Goal: Task Accomplishment & Management: Manage account settings

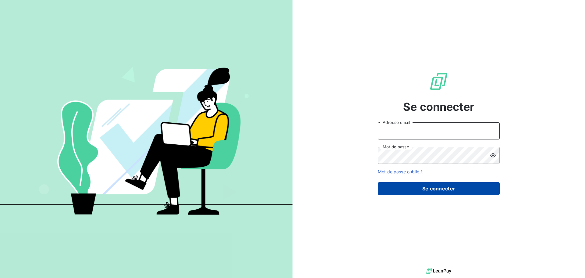
type input "[EMAIL_ADDRESS][DOMAIN_NAME]"
click at [455, 186] on button "Se connecter" at bounding box center [439, 188] width 122 height 13
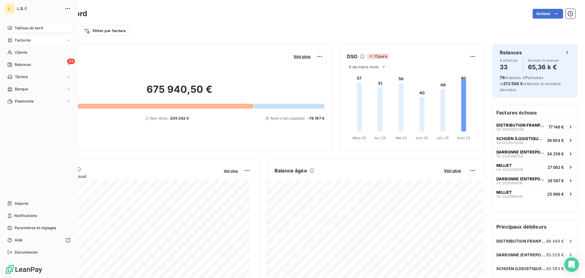
click at [26, 36] on div "Factures" at bounding box center [39, 40] width 68 height 10
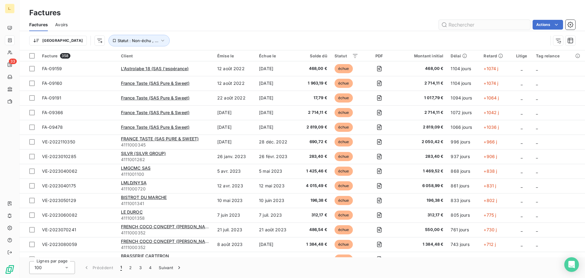
click at [476, 27] on input "text" at bounding box center [484, 25] width 91 height 10
click at [473, 28] on input "text" at bounding box center [484, 25] width 91 height 10
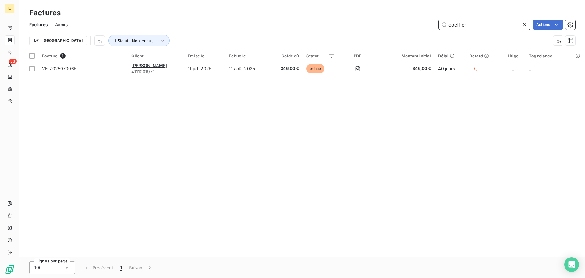
drag, startPoint x: 471, startPoint y: 25, endPoint x: 437, endPoint y: 22, distance: 33.3
click at [437, 22] on div "coeffier Actions" at bounding box center [325, 25] width 500 height 10
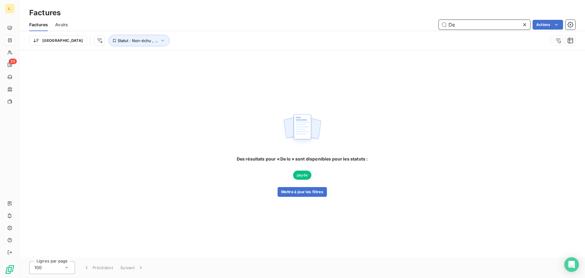
type input "D"
drag, startPoint x: 471, startPoint y: 21, endPoint x: 439, endPoint y: 20, distance: 31.4
click at [439, 20] on input "[PERSON_NAME]" at bounding box center [484, 25] width 91 height 10
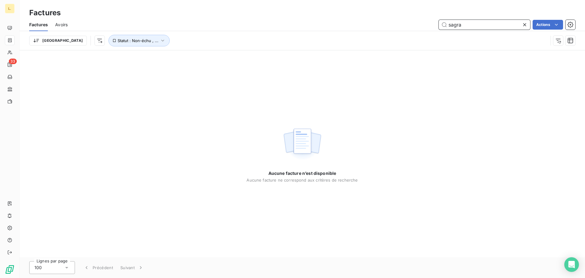
drag, startPoint x: 469, startPoint y: 23, endPoint x: 421, endPoint y: 26, distance: 48.3
click at [421, 26] on div "sagra Actions" at bounding box center [325, 25] width 500 height 10
click at [130, 37] on button "Statut : Non-échu , ..." at bounding box center [139, 41] width 61 height 12
click at [220, 56] on div "non-échue échue" at bounding box center [191, 56] width 88 height 13
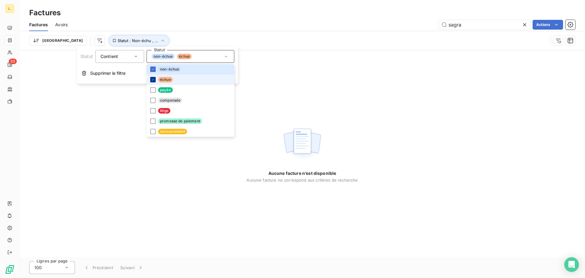
click at [153, 77] on div at bounding box center [152, 79] width 5 height 5
click at [155, 69] on div at bounding box center [152, 68] width 5 height 5
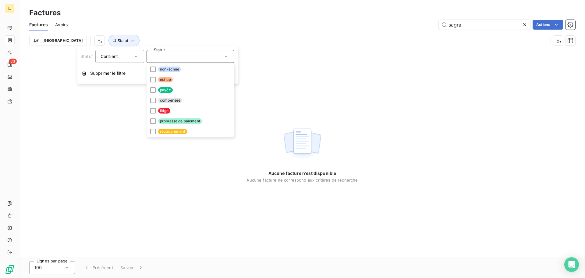
click at [175, 29] on div "sagra Actions" at bounding box center [325, 25] width 500 height 10
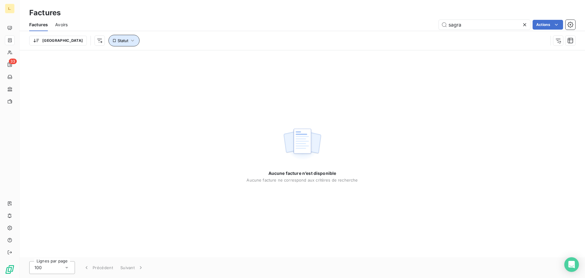
click at [130, 41] on icon "button" at bounding box center [133, 40] width 6 height 6
click at [177, 58] on div at bounding box center [191, 56] width 88 height 13
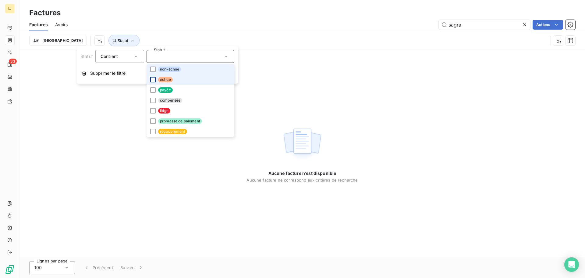
click at [153, 69] on div at bounding box center [152, 68] width 5 height 5
click at [150, 80] on div at bounding box center [152, 79] width 5 height 5
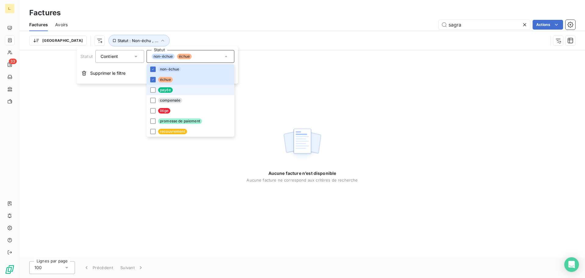
click at [152, 86] on li "payée" at bounding box center [191, 90] width 88 height 10
click at [154, 99] on div at bounding box center [152, 100] width 5 height 5
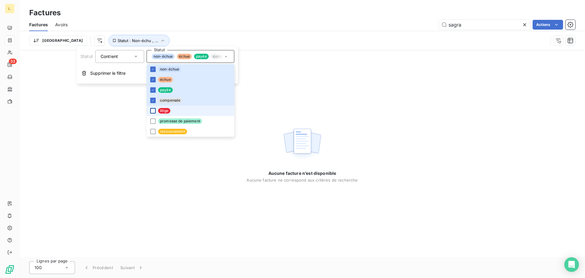
click at [153, 110] on div at bounding box center [152, 110] width 5 height 5
click at [153, 119] on div at bounding box center [152, 120] width 5 height 5
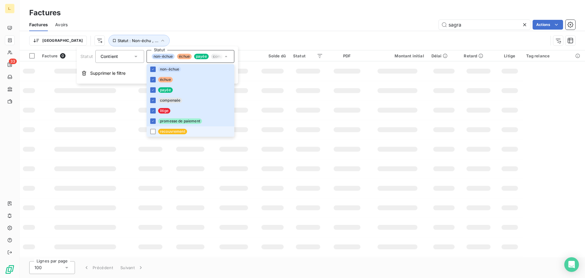
click at [151, 127] on li "recouvrement" at bounding box center [191, 131] width 88 height 10
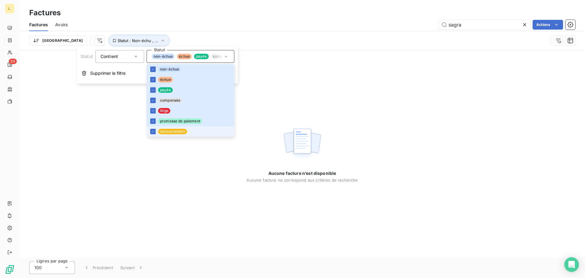
click at [151, 127] on li "recouvrement" at bounding box center [191, 131] width 88 height 10
click at [151, 119] on icon at bounding box center [153, 121] width 4 height 4
click at [149, 111] on li "litige" at bounding box center [191, 110] width 88 height 10
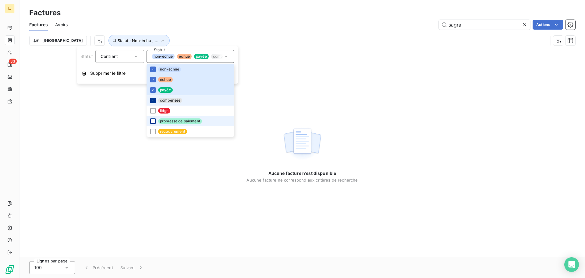
click at [151, 101] on icon at bounding box center [153, 100] width 4 height 4
click at [151, 91] on icon at bounding box center [153, 90] width 4 height 4
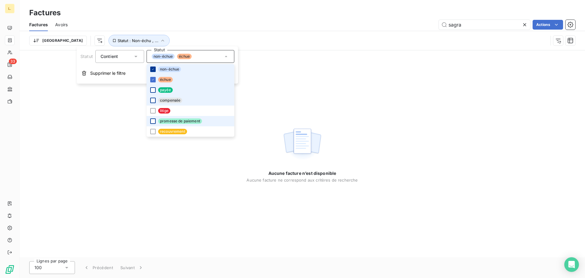
drag, startPoint x: 151, startPoint y: 79, endPoint x: 151, endPoint y: 71, distance: 8.0
click at [151, 78] on icon at bounding box center [153, 80] width 4 height 4
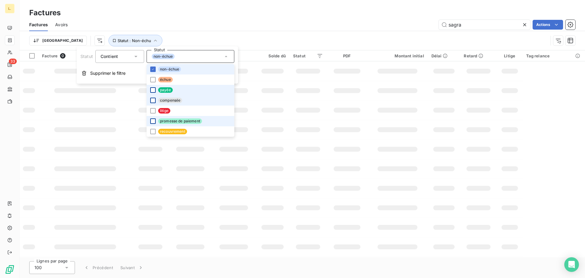
click at [149, 66] on li "non-échue" at bounding box center [191, 69] width 88 height 10
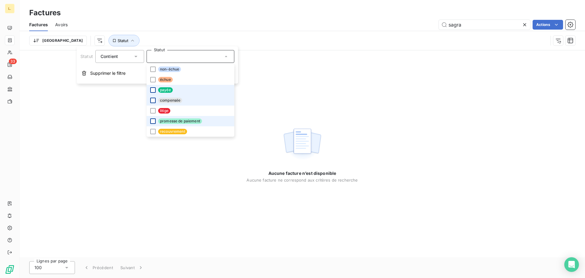
click at [172, 30] on div "Factures Avoirs sagra Actions" at bounding box center [303, 24] width 566 height 13
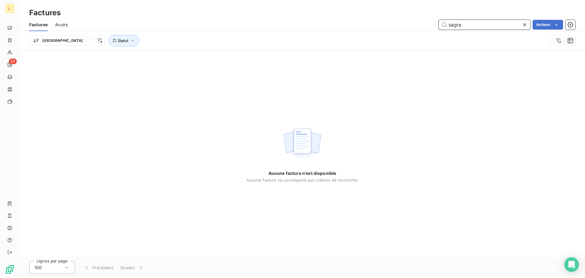
click at [494, 27] on input "sagra" at bounding box center [484, 25] width 91 height 10
drag, startPoint x: 494, startPoint y: 27, endPoint x: 426, endPoint y: 30, distance: 68.4
click at [426, 30] on div "Factures Avoirs sagra Actions" at bounding box center [303, 24] width 566 height 13
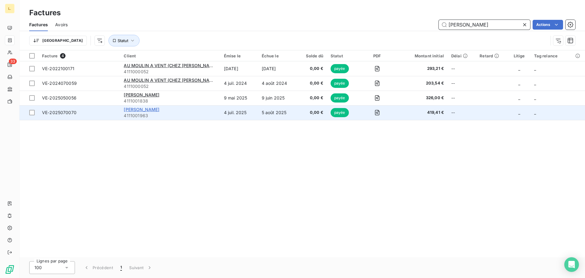
type input "[PERSON_NAME]"
click at [155, 109] on span "[PERSON_NAME]" at bounding box center [142, 109] width 36 height 5
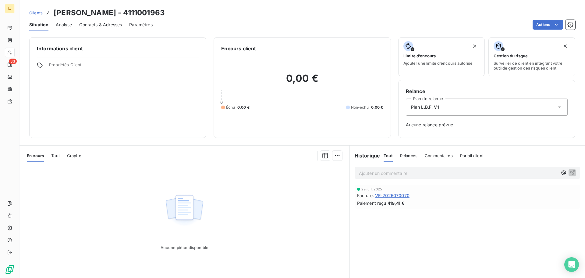
click at [395, 208] on div "29 juil. 2025 Facture : VE-2025070070 Paiement reçu 419,41 €" at bounding box center [468, 197] width 226 height 24
click at [386, 196] on span "VE-2025070070" at bounding box center [392, 195] width 34 height 6
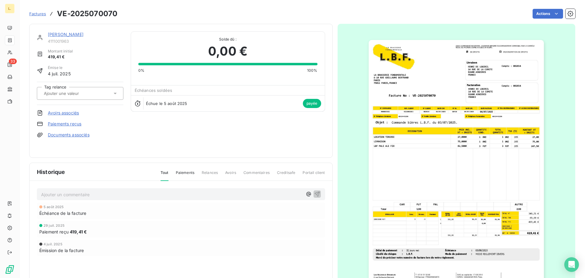
click at [512, 222] on img "button" at bounding box center [456, 164] width 175 height 248
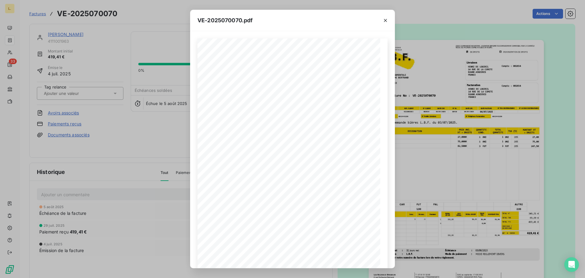
click at [112, 101] on div "VE-2025070070.pdf LA BRASSERIE FONDAMENTALE [STREET_ADDRESS][PERSON_NAME] VE-20…" at bounding box center [292, 139] width 585 height 278
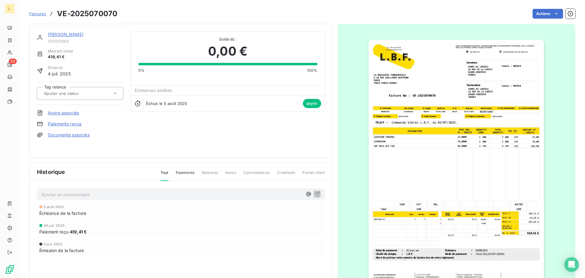
click at [503, 151] on img "button" at bounding box center [456, 164] width 175 height 248
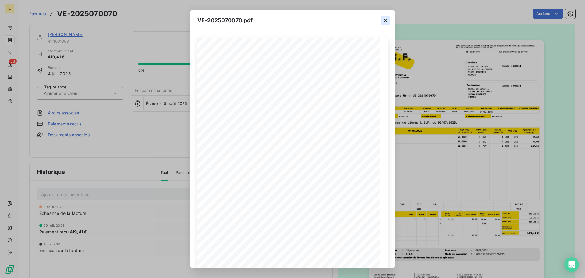
click at [386, 22] on icon "button" at bounding box center [385, 20] width 6 height 6
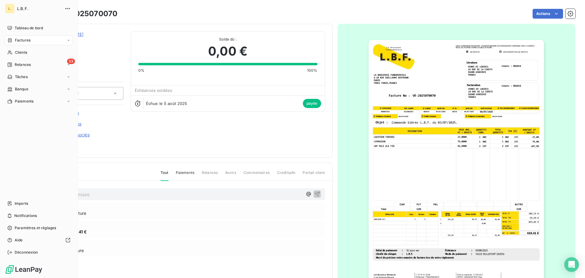
click at [30, 42] on span "Factures" at bounding box center [23, 39] width 16 height 5
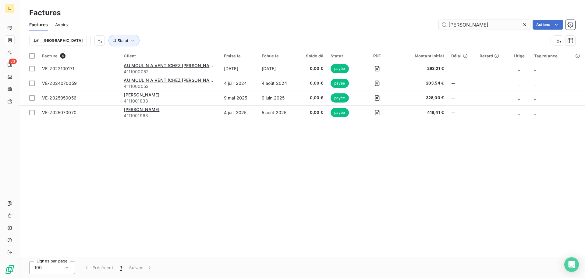
click at [445, 26] on input "[PERSON_NAME]" at bounding box center [484, 25] width 91 height 10
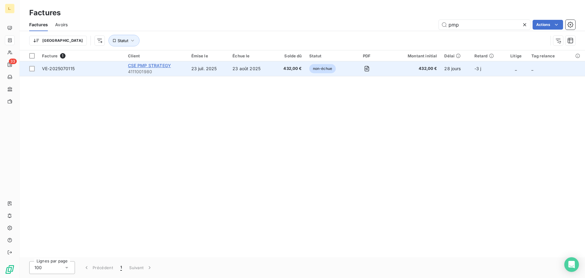
type input "pmp"
click at [162, 64] on span "CSE PMP STRATEGY" at bounding box center [149, 65] width 43 height 5
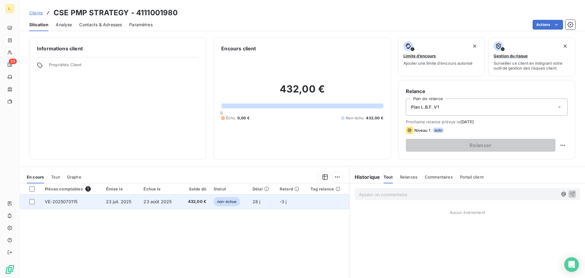
drag, startPoint x: 246, startPoint y: 203, endPoint x: 240, endPoint y: 205, distance: 6.6
click at [240, 205] on td "non-échue" at bounding box center [229, 201] width 39 height 15
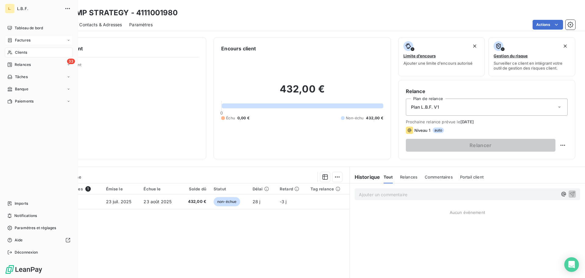
click at [34, 42] on div "Factures" at bounding box center [39, 40] width 68 height 10
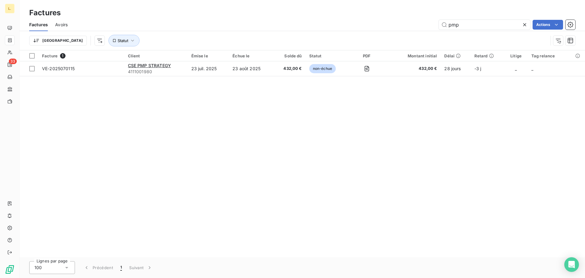
drag, startPoint x: 469, startPoint y: 24, endPoint x: 427, endPoint y: 27, distance: 42.2
click at [427, 27] on div "pmp Actions" at bounding box center [325, 25] width 500 height 10
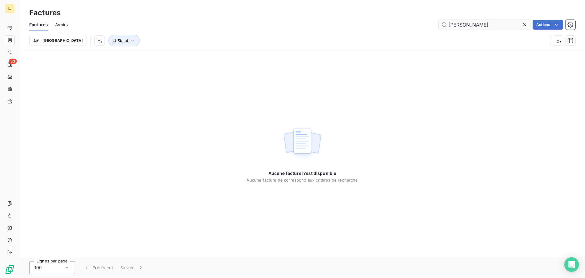
drag, startPoint x: 486, startPoint y: 22, endPoint x: 466, endPoint y: 23, distance: 19.8
click at [466, 23] on input "[PERSON_NAME]" at bounding box center [484, 25] width 91 height 10
type input "f"
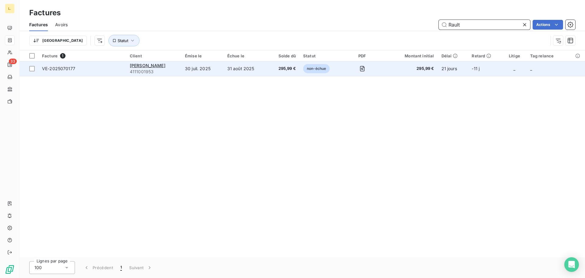
type input "Rault"
click at [158, 69] on span "4111001953" at bounding box center [154, 72] width 48 height 6
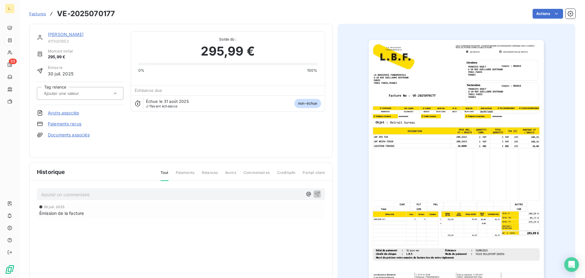
click at [521, 209] on img "button" at bounding box center [456, 164] width 175 height 248
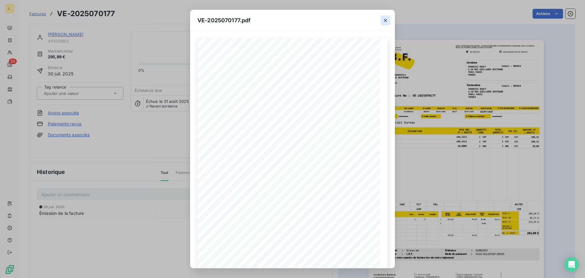
click at [387, 22] on icon "button" at bounding box center [385, 20] width 6 height 6
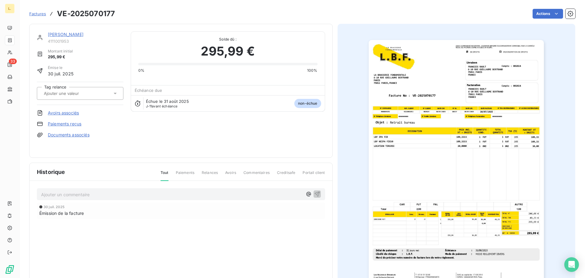
click at [529, 225] on img "button" at bounding box center [456, 164] width 175 height 248
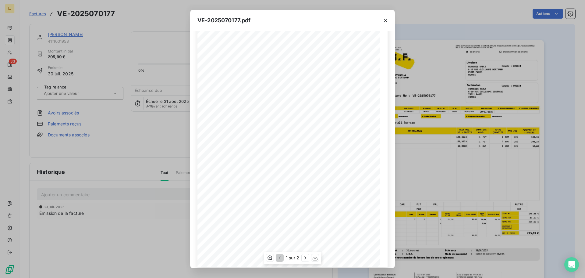
scroll to position [36, 0]
click at [266, 255] on div "1 sur 2" at bounding box center [292, 257] width 57 height 12
click at [267, 255] on icon "button" at bounding box center [270, 257] width 6 height 6
click at [269, 261] on button "button" at bounding box center [269, 257] width 7 height 7
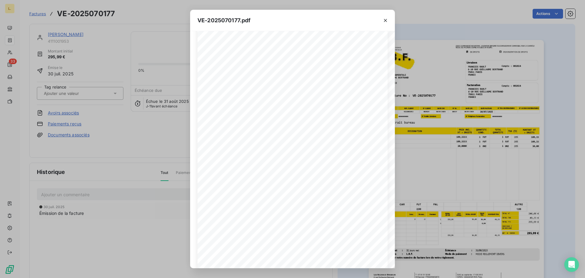
drag, startPoint x: 301, startPoint y: 269, endPoint x: 304, endPoint y: 268, distance: 3.4
click at [303, 269] on div "VE-2025070177.pdf LA BRASSERIE FONDAMENTALE [STREET_ADDRESS][PERSON_NAME] VE-20…" at bounding box center [292, 139] width 585 height 278
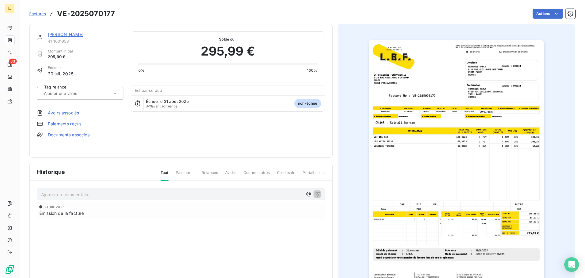
click at [505, 208] on img "button" at bounding box center [456, 164] width 175 height 248
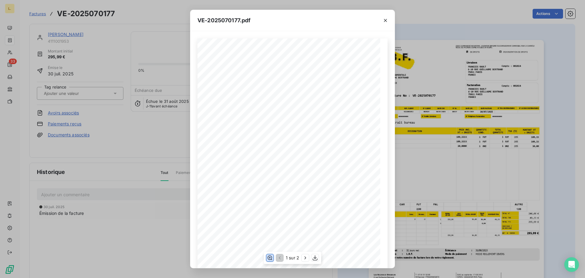
drag, startPoint x: 269, startPoint y: 257, endPoint x: 287, endPoint y: 261, distance: 18.8
click at [269, 257] on icon "button" at bounding box center [270, 257] width 6 height 6
click at [429, 184] on div "VE-2025070177.pdf LA BRASSERIE FONDAMENTALE [STREET_ADDRESS][PERSON_NAME] VE-20…" at bounding box center [292, 139] width 585 height 278
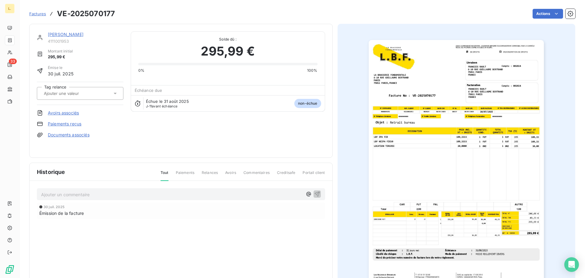
drag, startPoint x: 210, startPoint y: 145, endPoint x: 208, endPoint y: 143, distance: 3.5
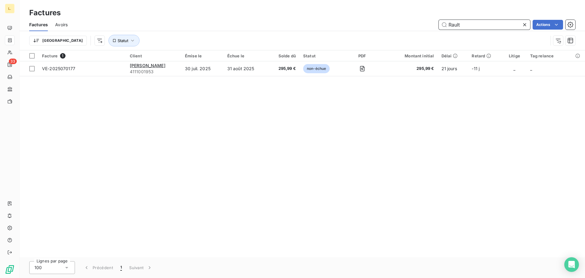
drag, startPoint x: 464, startPoint y: 22, endPoint x: 432, endPoint y: 20, distance: 32.7
click at [432, 20] on div "Rault Actions" at bounding box center [325, 25] width 500 height 10
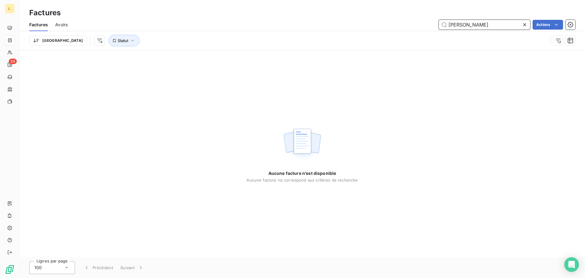
drag, startPoint x: 471, startPoint y: 24, endPoint x: 435, endPoint y: 26, distance: 36.0
click at [435, 26] on div "[PERSON_NAME] Actions" at bounding box center [325, 25] width 500 height 10
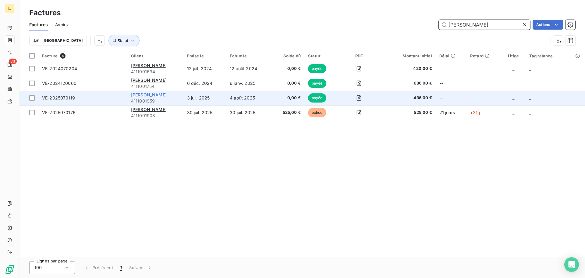
type input "[PERSON_NAME]"
click at [165, 95] on span "[PERSON_NAME]" at bounding box center [149, 94] width 36 height 5
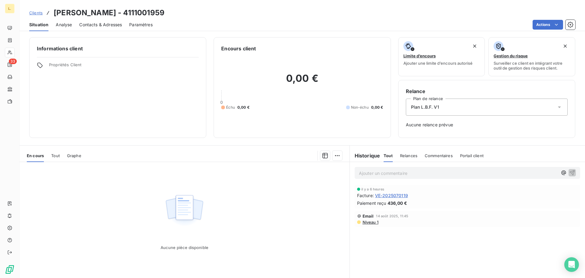
click at [386, 197] on span "VE-2025070119" at bounding box center [391, 195] width 33 height 6
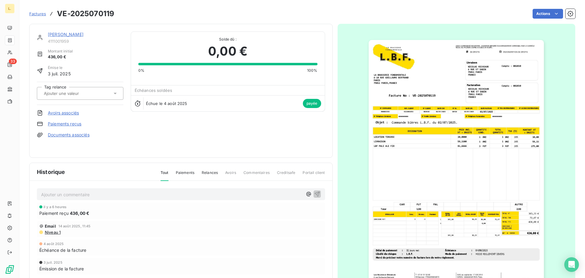
click at [521, 226] on img "button" at bounding box center [456, 164] width 175 height 248
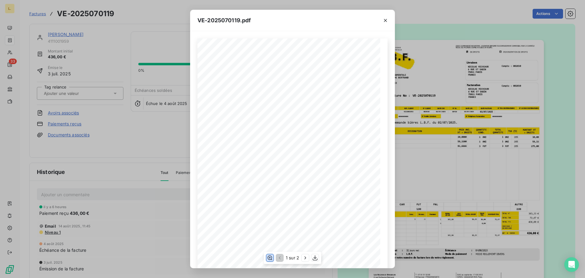
drag, startPoint x: 270, startPoint y: 257, endPoint x: 296, endPoint y: 256, distance: 26.6
click at [270, 257] on icon "button" at bounding box center [270, 257] width 6 height 6
click at [386, 20] on icon "button" at bounding box center [385, 20] width 3 height 3
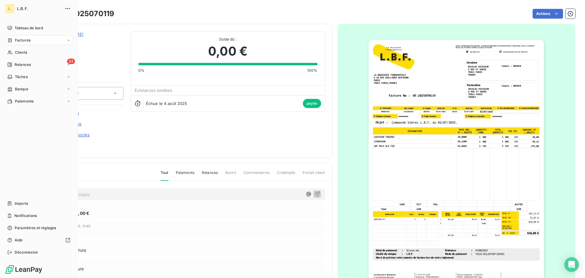
click at [32, 42] on div "Factures" at bounding box center [39, 40] width 68 height 10
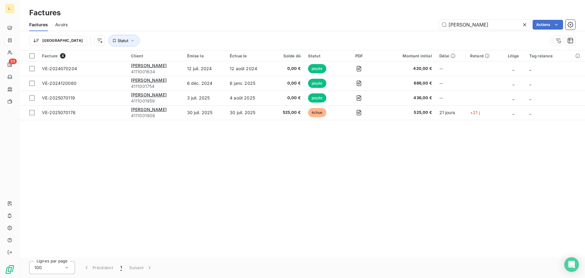
drag, startPoint x: 478, startPoint y: 27, endPoint x: 438, endPoint y: 24, distance: 40.6
click at [439, 24] on input "[PERSON_NAME]" at bounding box center [484, 25] width 91 height 10
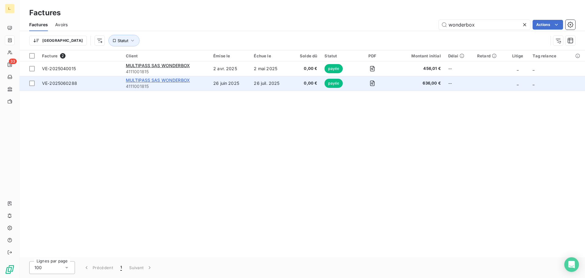
type input "wonderbox"
click at [170, 78] on span "MULTIPASS SAS WONDERBOX" at bounding box center [158, 79] width 64 height 5
click at [172, 82] on span "MULTIPASS SAS WONDERBOX" at bounding box center [158, 79] width 64 height 5
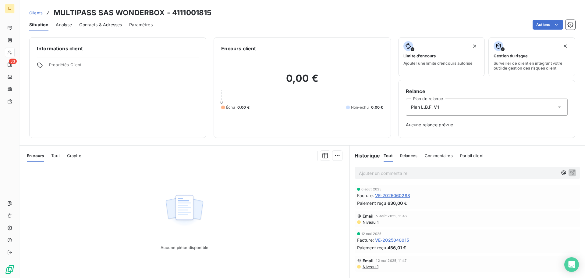
click at [389, 196] on span "VE-2025060288" at bounding box center [392, 195] width 35 height 6
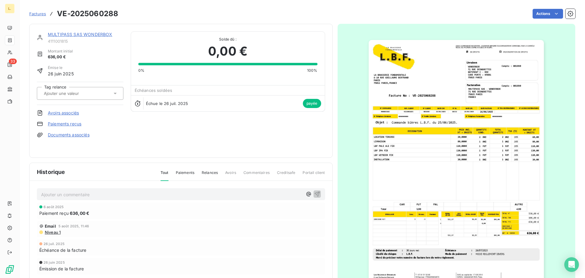
click at [540, 233] on img "button" at bounding box center [456, 164] width 175 height 248
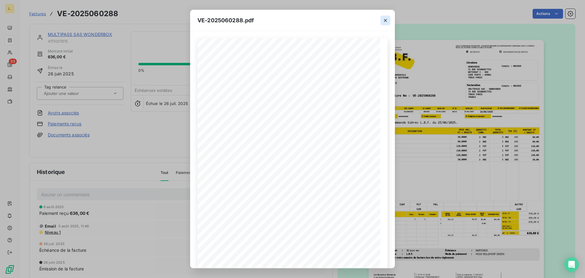
click at [383, 23] on icon "button" at bounding box center [385, 20] width 6 height 6
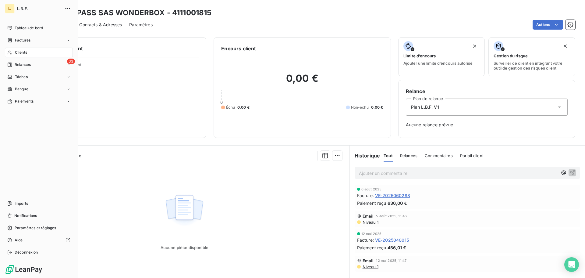
click at [27, 51] on div "Clients" at bounding box center [39, 53] width 68 height 10
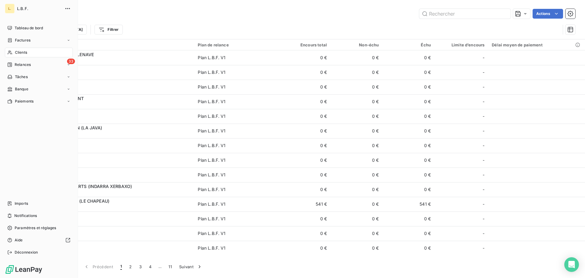
click at [24, 39] on span "Factures" at bounding box center [23, 39] width 16 height 5
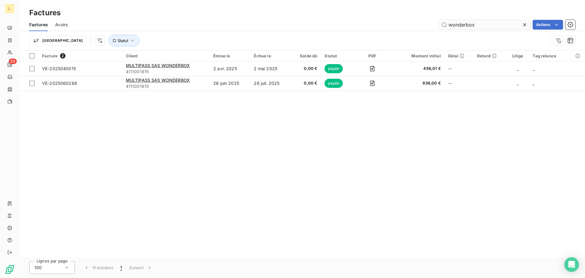
drag, startPoint x: 461, startPoint y: 25, endPoint x: 441, endPoint y: 26, distance: 19.5
click at [441, 26] on input "wonderbox" at bounding box center [484, 25] width 91 height 10
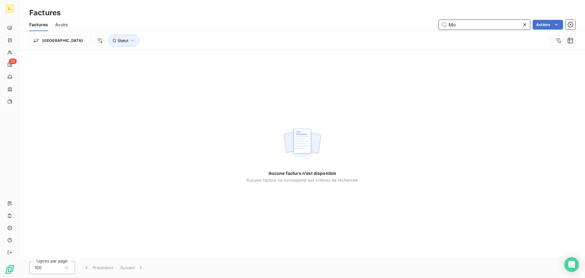
type input "M"
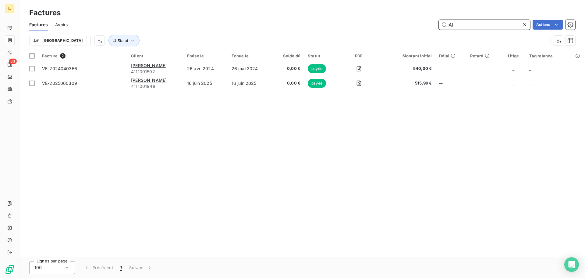
type input "A"
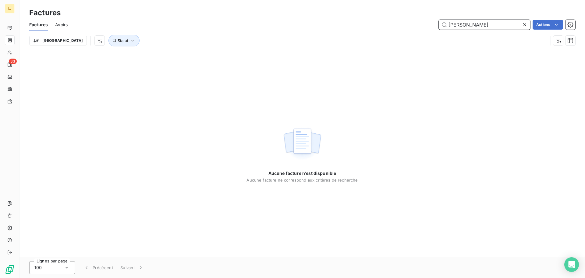
drag, startPoint x: 469, startPoint y: 27, endPoint x: 444, endPoint y: 23, distance: 26.0
click at [444, 23] on input "[PERSON_NAME]" at bounding box center [484, 25] width 91 height 10
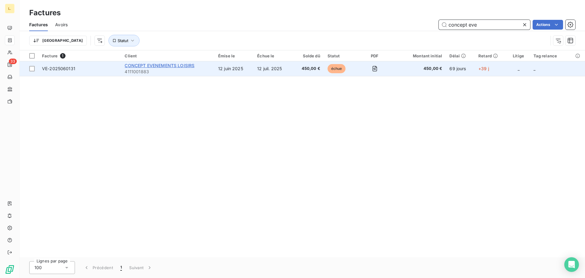
type input "concept eve"
click at [151, 66] on span "CONCEPT EVENEMENTS LOISIRS" at bounding box center [160, 65] width 70 height 5
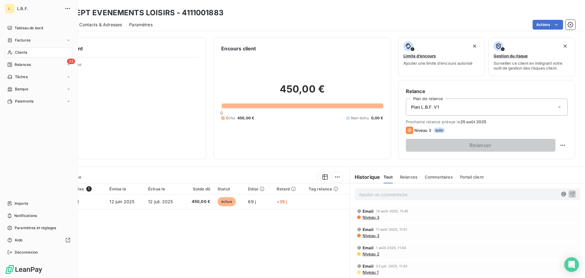
click at [24, 40] on span "Factures" at bounding box center [23, 39] width 16 height 5
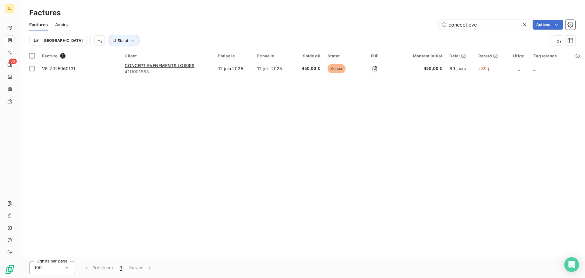
drag, startPoint x: 479, startPoint y: 28, endPoint x: 426, endPoint y: 27, distance: 52.4
click at [426, 27] on div "concept eve Actions" at bounding box center [325, 25] width 500 height 10
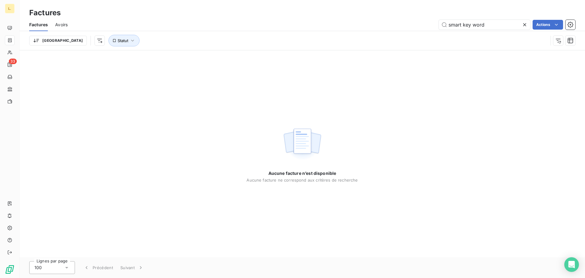
type input "smart key word"
click at [525, 24] on icon at bounding box center [524, 24] width 3 height 3
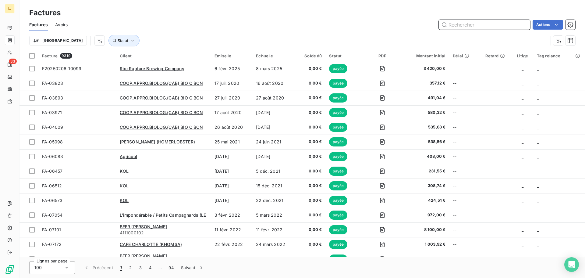
click at [459, 25] on input "text" at bounding box center [484, 25] width 91 height 10
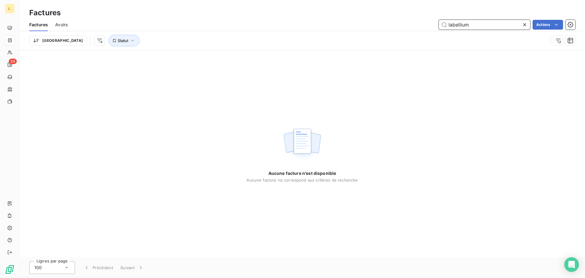
drag, startPoint x: 473, startPoint y: 28, endPoint x: 438, endPoint y: 26, distance: 35.1
click at [439, 26] on input "labellium" at bounding box center [484, 25] width 91 height 10
drag, startPoint x: 478, startPoint y: 24, endPoint x: 436, endPoint y: 23, distance: 41.5
click at [436, 24] on div "vesna Actions" at bounding box center [325, 25] width 500 height 10
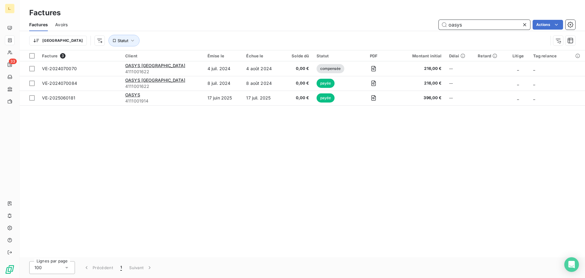
type input "oasys"
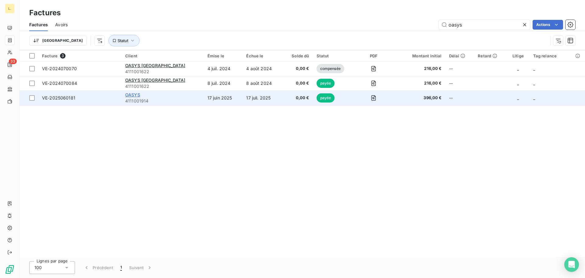
click at [140, 94] on span "OASYS" at bounding box center [132, 94] width 15 height 5
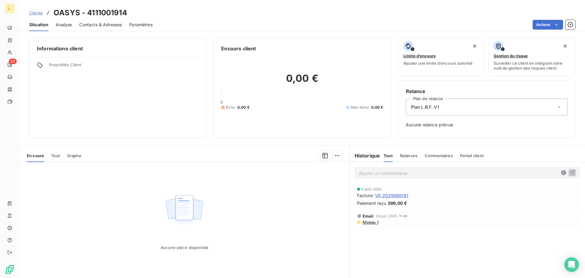
click at [382, 195] on span "VE-2025060181" at bounding box center [391, 195] width 33 height 6
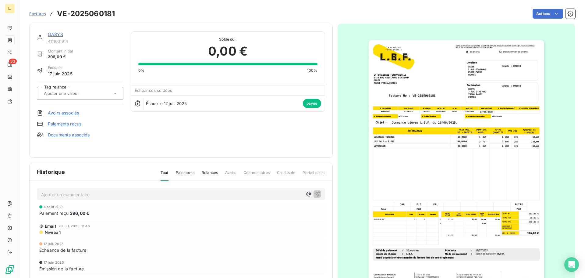
click at [530, 210] on img "button" at bounding box center [456, 164] width 175 height 248
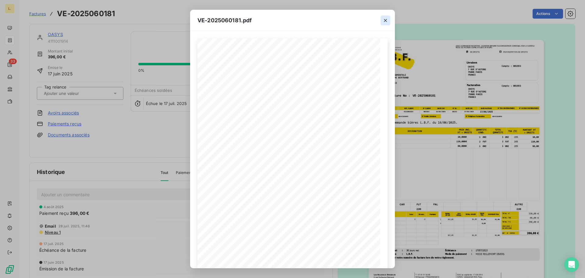
click at [384, 19] on icon "button" at bounding box center [385, 20] width 3 height 3
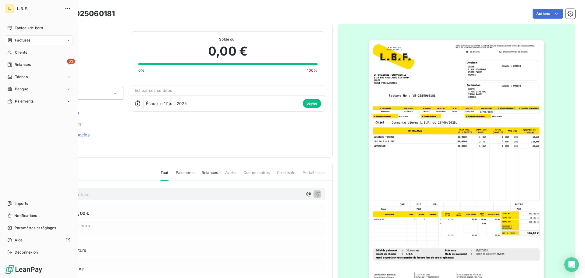
click at [24, 42] on span "Factures" at bounding box center [23, 39] width 16 height 5
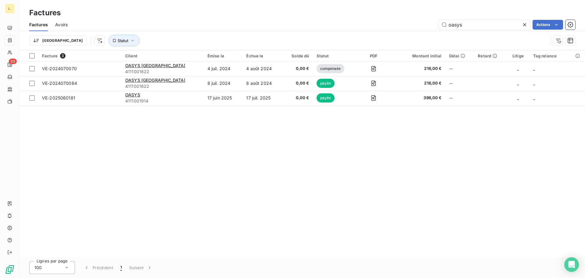
drag, startPoint x: 458, startPoint y: 26, endPoint x: 434, endPoint y: 27, distance: 23.8
click at [434, 27] on div "oasys Actions" at bounding box center [325, 25] width 500 height 10
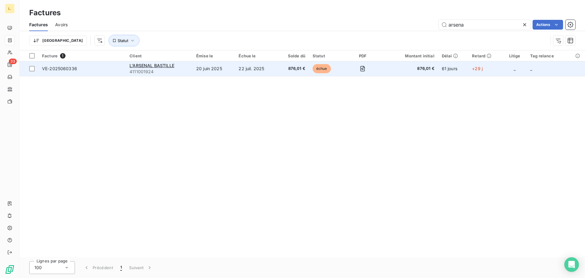
type input "arsena"
click at [164, 69] on span "4111001924" at bounding box center [159, 72] width 59 height 6
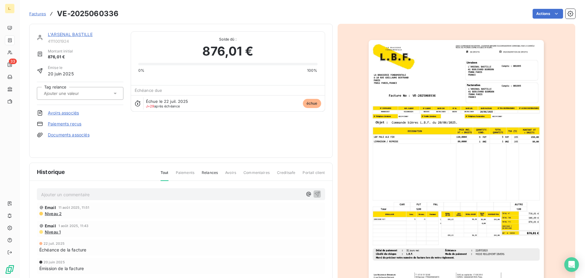
click at [528, 211] on img "button" at bounding box center [456, 164] width 175 height 248
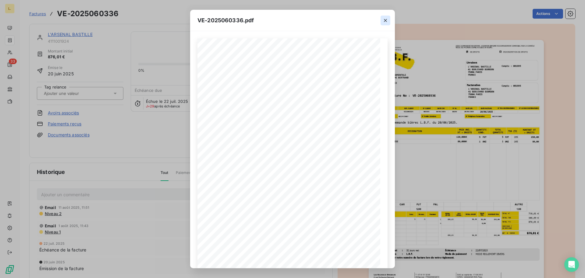
click at [388, 21] on icon "button" at bounding box center [385, 20] width 6 height 6
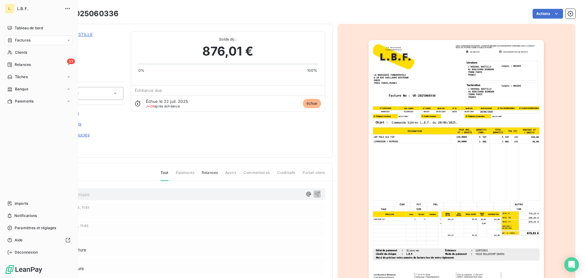
click at [17, 41] on span "Factures" at bounding box center [23, 39] width 16 height 5
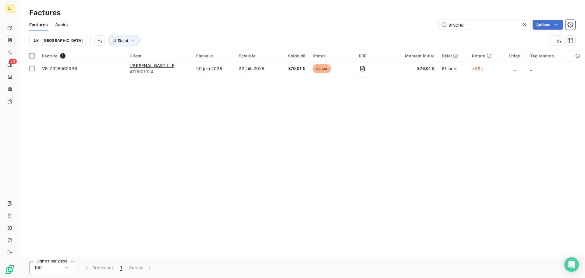
drag, startPoint x: 485, startPoint y: 27, endPoint x: 414, endPoint y: 23, distance: 70.8
click at [414, 23] on div "arsena Actions" at bounding box center [325, 25] width 500 height 10
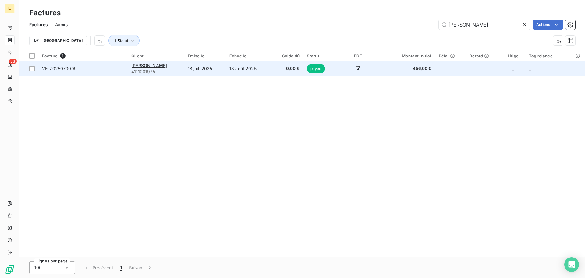
type input "[PERSON_NAME]"
click at [194, 71] on td "18 juil. 2025" at bounding box center [205, 68] width 42 height 15
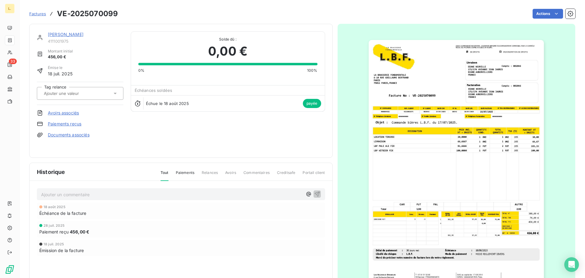
click at [486, 190] on img "button" at bounding box center [456, 164] width 175 height 248
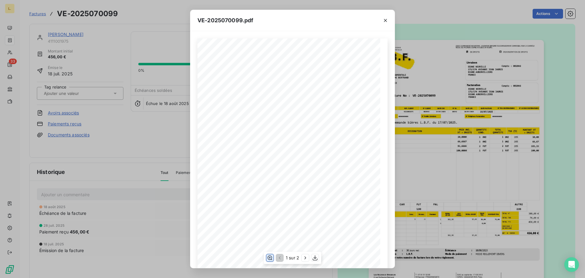
click at [266, 258] on button "button" at bounding box center [269, 257] width 7 height 7
click at [385, 22] on icon "button" at bounding box center [385, 20] width 6 height 6
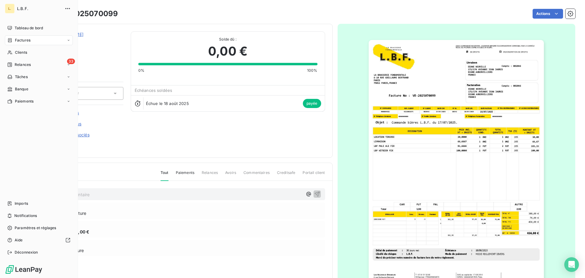
click at [37, 36] on div "Factures" at bounding box center [39, 40] width 68 height 10
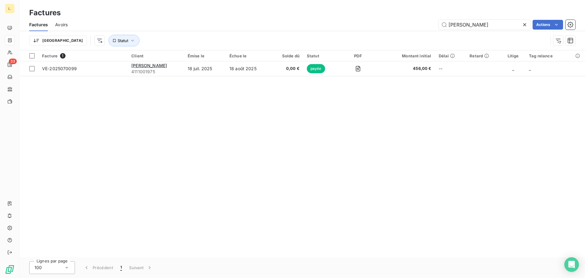
drag, startPoint x: 488, startPoint y: 23, endPoint x: 413, endPoint y: 22, distance: 74.7
click at [414, 22] on div "[PERSON_NAME] Actions" at bounding box center [325, 25] width 500 height 10
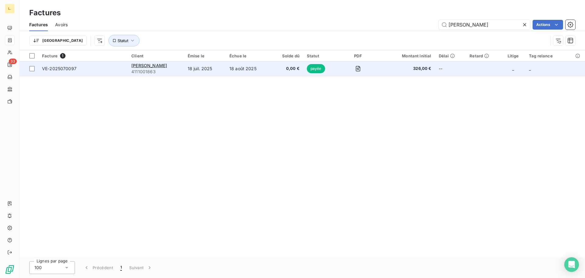
type input "[PERSON_NAME]"
click at [111, 70] on span "VE-2025070097" at bounding box center [83, 69] width 82 height 6
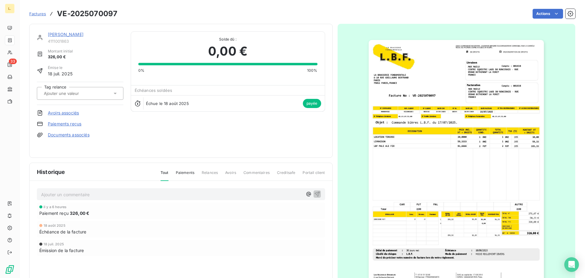
click at [516, 215] on img "button" at bounding box center [456, 164] width 175 height 248
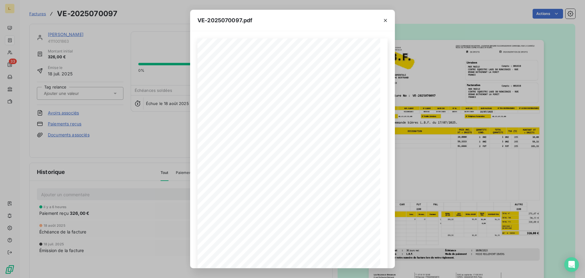
click at [104, 133] on div "VE-2025070097.pdf LA BRASSERIE FONDAMENTALE [STREET_ADDRESS][PERSON_NAME] VE-20…" at bounding box center [292, 139] width 585 height 278
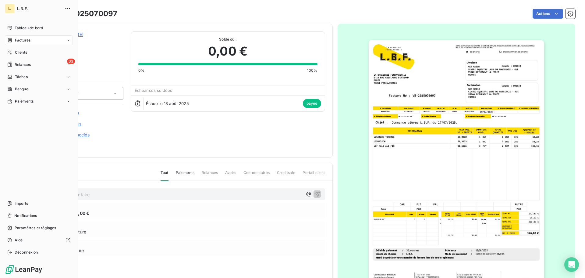
click at [37, 37] on div "Factures" at bounding box center [39, 40] width 68 height 10
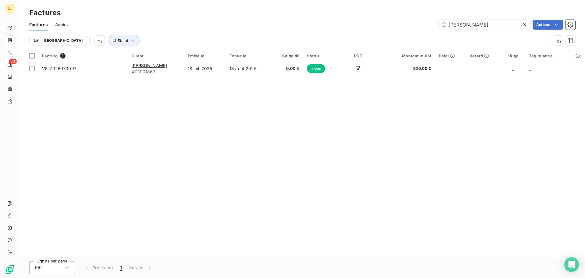
click at [525, 25] on icon at bounding box center [525, 25] width 6 height 6
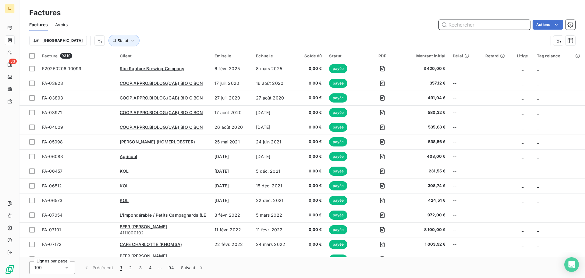
click at [486, 25] on input "text" at bounding box center [484, 25] width 91 height 10
type input "essec"
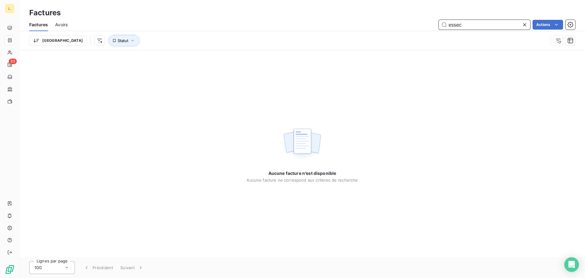
drag, startPoint x: 464, startPoint y: 26, endPoint x: 437, endPoint y: 24, distance: 26.6
click at [437, 24] on div "essec Actions" at bounding box center [325, 25] width 500 height 10
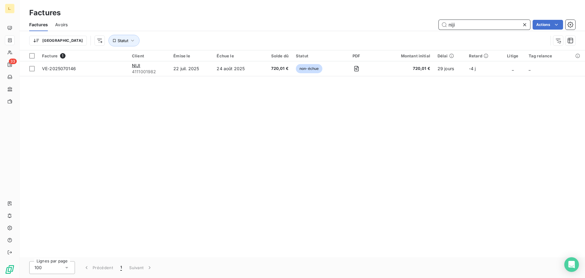
type input "niji"
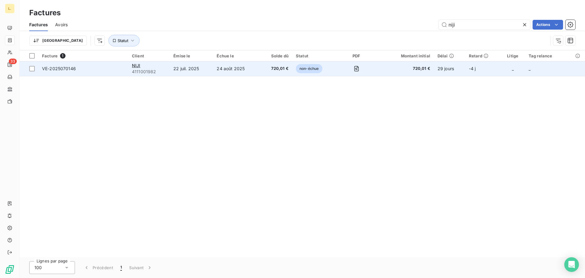
click at [267, 73] on td "720,01 €" at bounding box center [276, 68] width 33 height 15
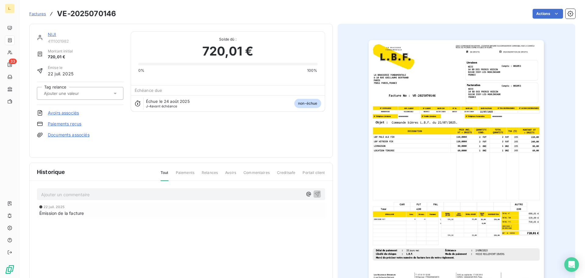
click at [525, 222] on img "button" at bounding box center [456, 164] width 175 height 248
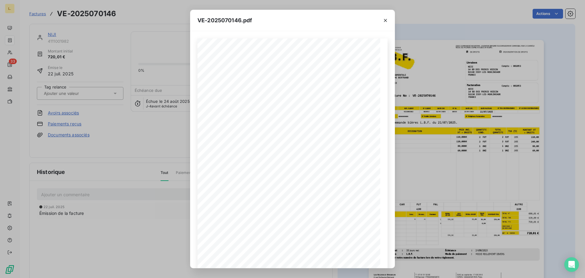
click at [390, 21] on div at bounding box center [385, 20] width 19 height 21
click at [389, 21] on button "button" at bounding box center [386, 21] width 10 height 10
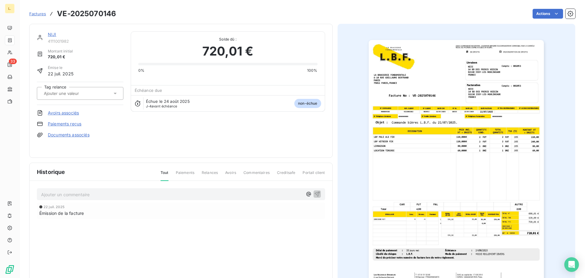
drag, startPoint x: 387, startPoint y: 20, endPoint x: 369, endPoint y: 18, distance: 18.5
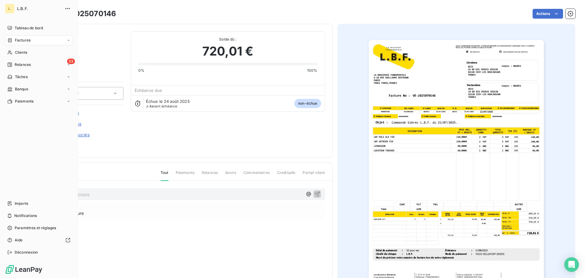
click at [25, 40] on span "Factures" at bounding box center [23, 39] width 16 height 5
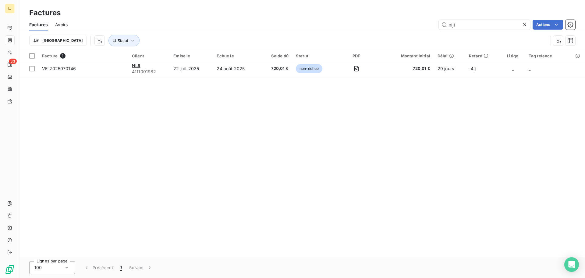
drag, startPoint x: 456, startPoint y: 26, endPoint x: 436, endPoint y: 25, distance: 19.5
click at [436, 25] on div "niji Actions" at bounding box center [325, 25] width 500 height 10
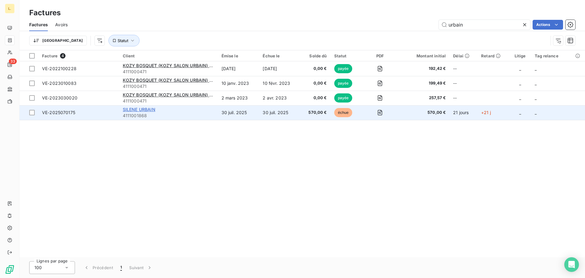
type input "urbain"
click at [150, 111] on span "SILENE URBAIN" at bounding box center [139, 109] width 33 height 5
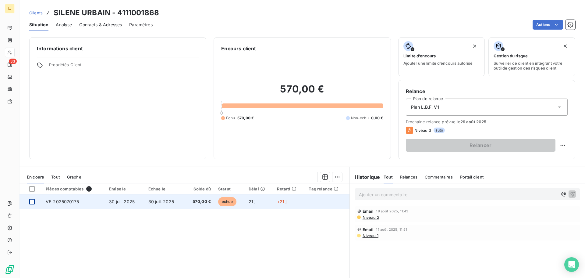
click at [31, 201] on div at bounding box center [31, 201] width 5 height 5
click at [33, 199] on div at bounding box center [31, 201] width 5 height 5
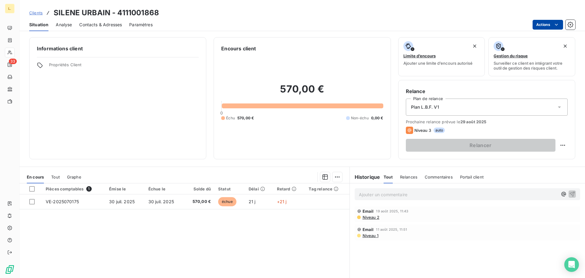
click at [547, 27] on html "L. 33 Clients [PERSON_NAME] - 4111001868 Situation Analyse Contacts & Adresses …" at bounding box center [292, 139] width 585 height 278
click at [393, 26] on html "L. 33 Clients [PERSON_NAME] - 4111001868 Situation Analyse Contacts & Adresses …" at bounding box center [292, 139] width 585 height 278
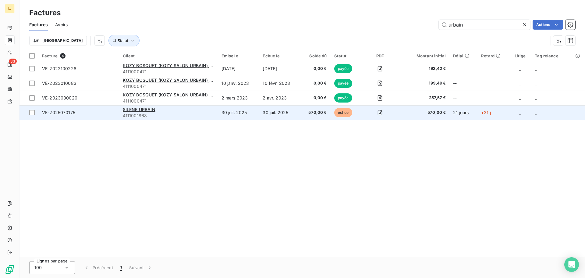
click at [342, 112] on span "échue" at bounding box center [343, 112] width 18 height 9
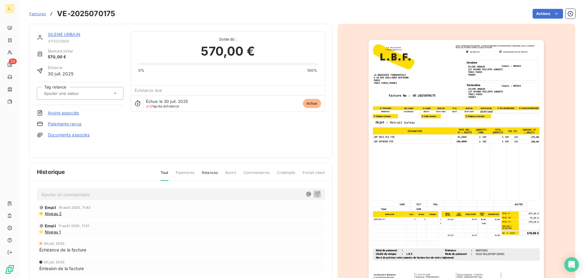
click at [79, 125] on link "Paiements reçus" at bounding box center [65, 124] width 34 height 6
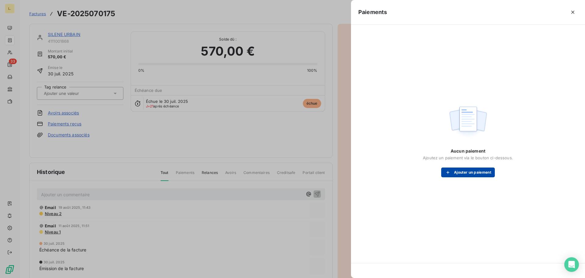
click at [458, 169] on button "Ajouter un paiement" at bounding box center [468, 172] width 54 height 10
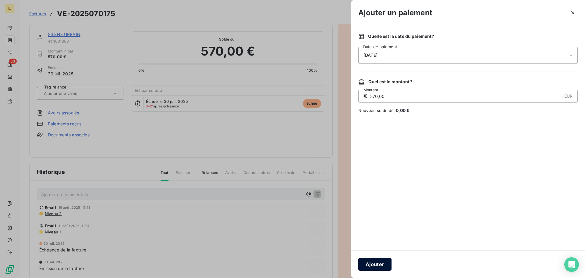
click at [371, 262] on button "Ajouter" at bounding box center [374, 264] width 33 height 13
